Goal: Check status

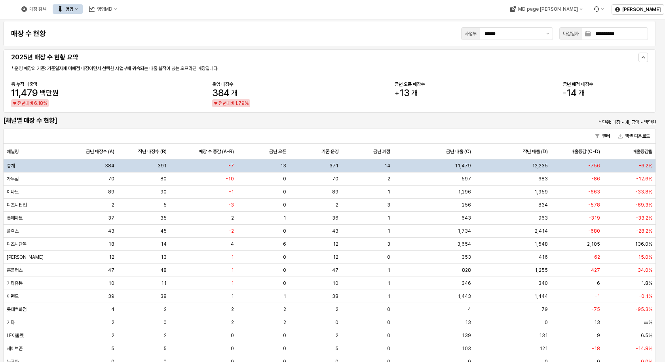
click at [83, 12] on button "영업" at bounding box center [68, 9] width 30 height 10
click at [141, 23] on div "목표매출 달성현황" at bounding box center [156, 24] width 42 height 6
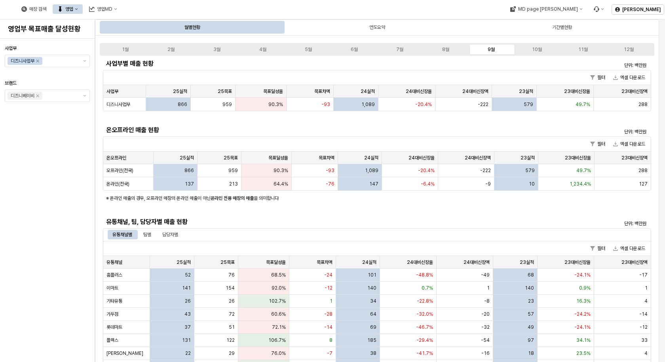
click at [52, 214] on div "사업부 디즈니사업부 브랜드 디즈니베이비" at bounding box center [47, 200] width 85 height 317
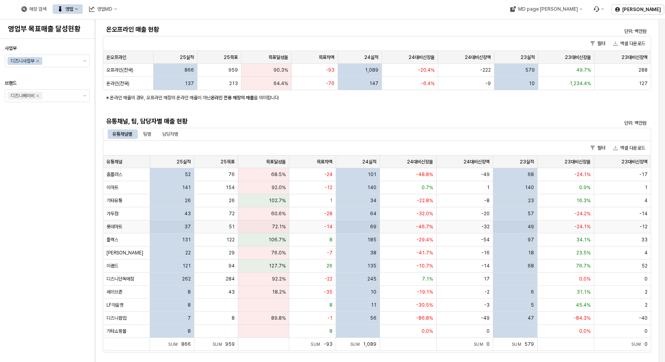
scroll to position [119, 0]
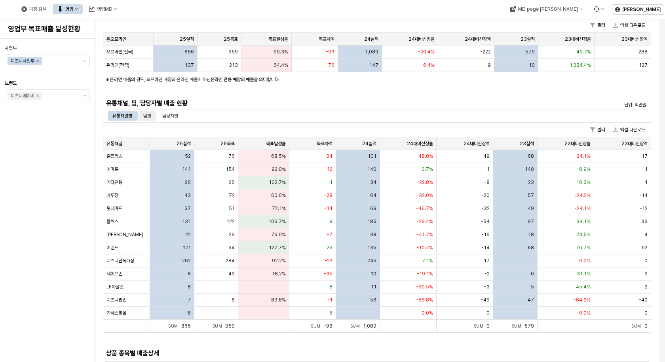
click at [149, 116] on div "팀별" at bounding box center [147, 116] width 8 height 10
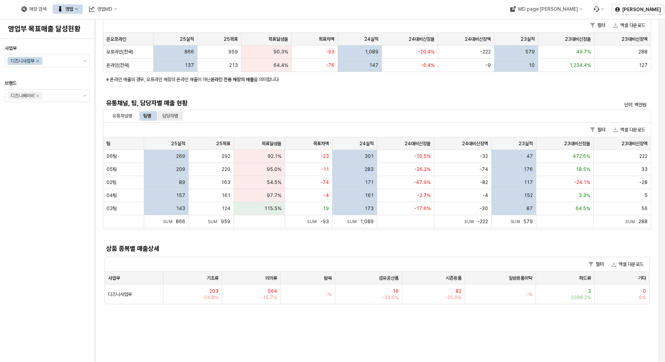
click at [174, 117] on div "담당자별" at bounding box center [170, 116] width 16 height 10
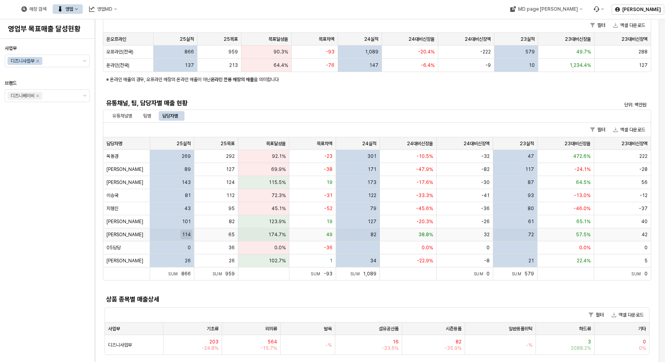
click at [187, 237] on span "114" at bounding box center [186, 235] width 9 height 6
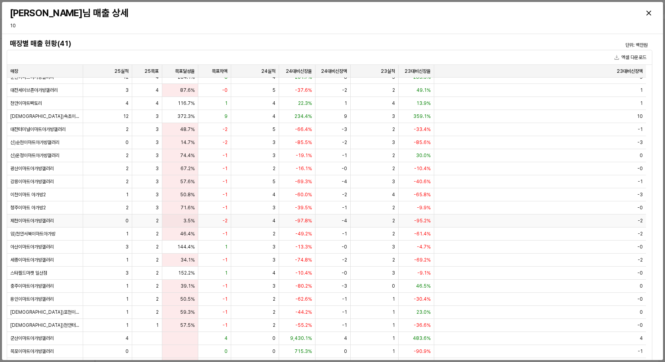
scroll to position [0, 0]
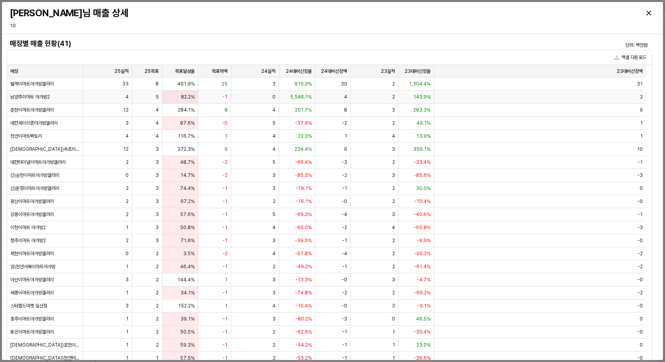
click at [299, 99] on span "5,546.1%" at bounding box center [301, 97] width 22 height 6
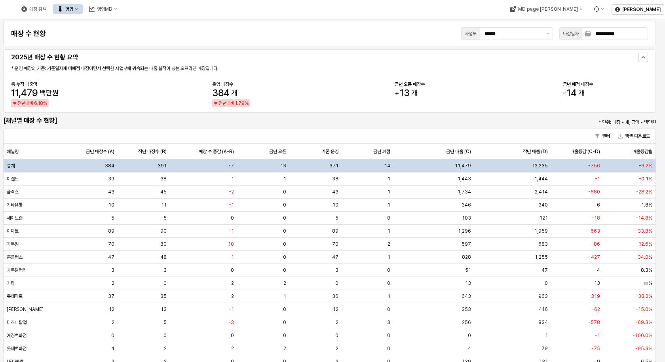
click at [83, 12] on button "영업" at bounding box center [68, 9] width 30 height 10
click at [147, 21] on div "목표매출 달성현황" at bounding box center [156, 24] width 42 height 6
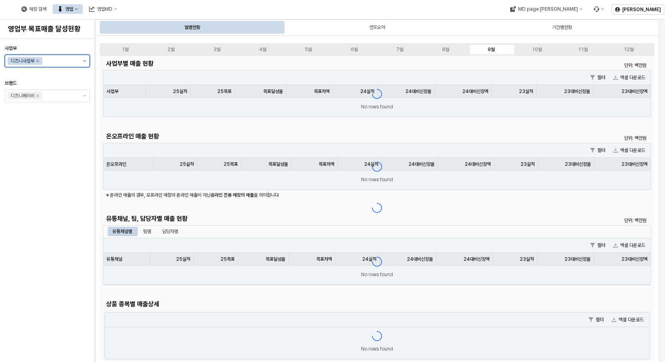
click at [80, 61] on button "제안 사항 표시" at bounding box center [85, 61] width 10 height 12
click at [54, 76] on div "아가방사업부" at bounding box center [49, 77] width 62 height 6
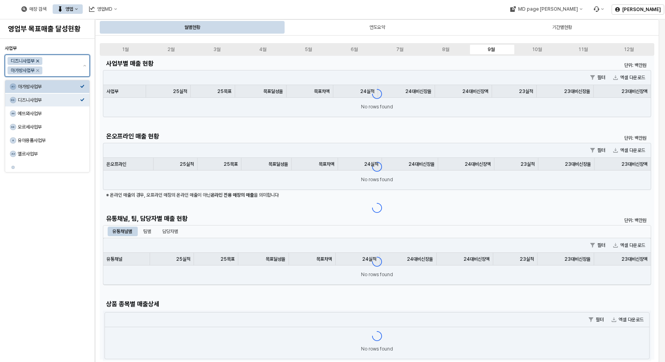
click at [38, 60] on icon "Remove 디즈니사업부" at bounding box center [37, 61] width 3 height 3
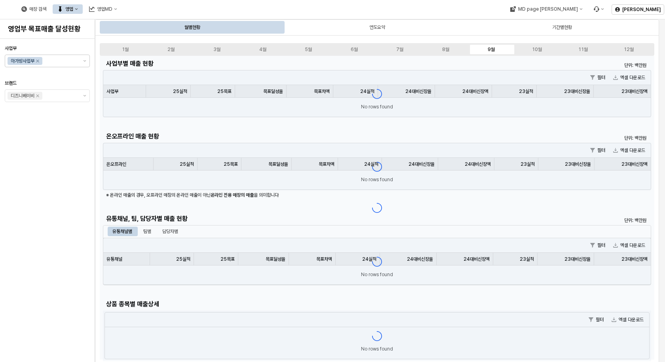
click at [52, 159] on div "사업부 아가방사업부 브랜드 디즈니베이비" at bounding box center [47, 200] width 85 height 317
